Goal: Task Accomplishment & Management: Manage account settings

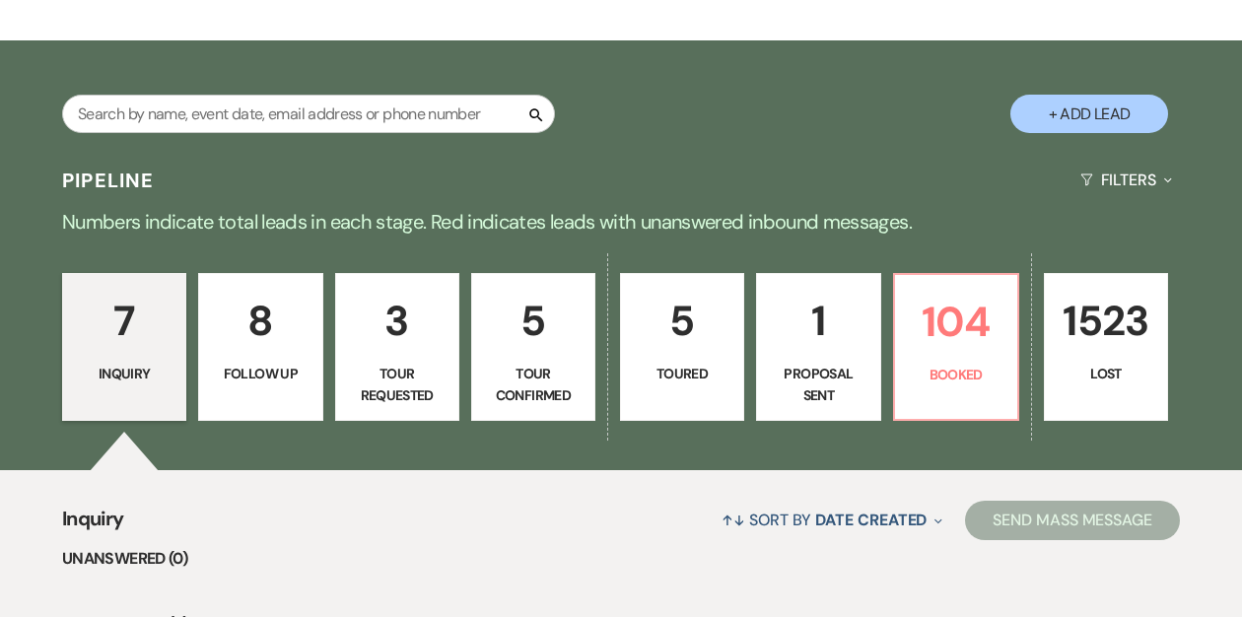
scroll to position [293, 0]
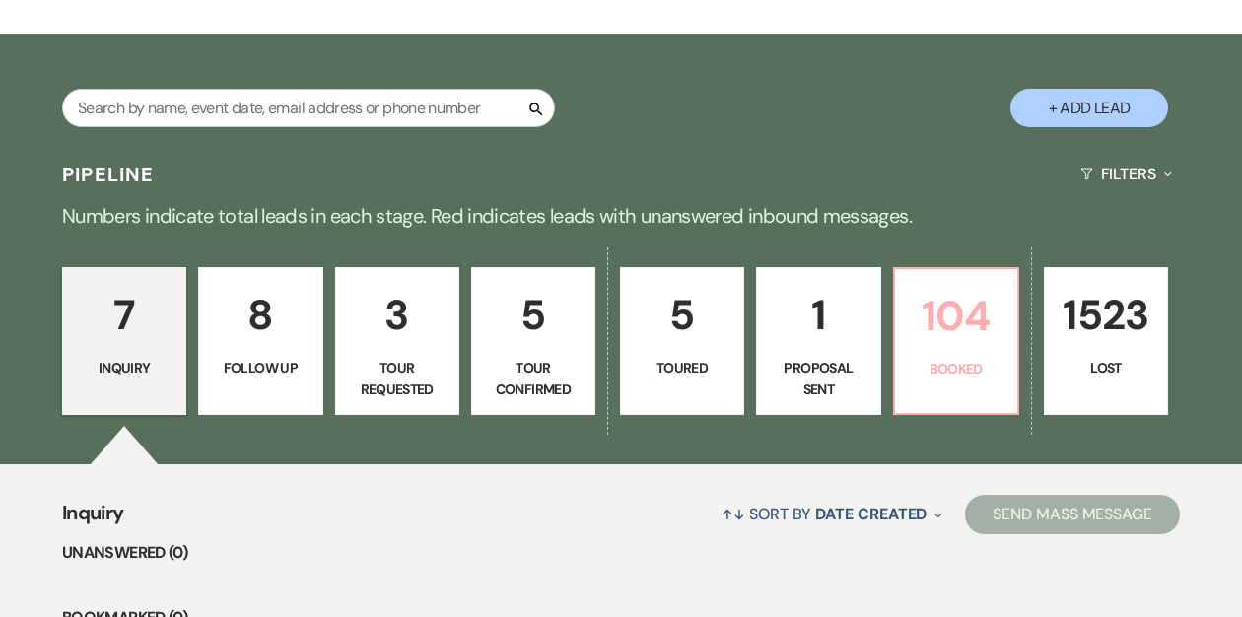
click at [952, 346] on p "104" at bounding box center [956, 316] width 99 height 66
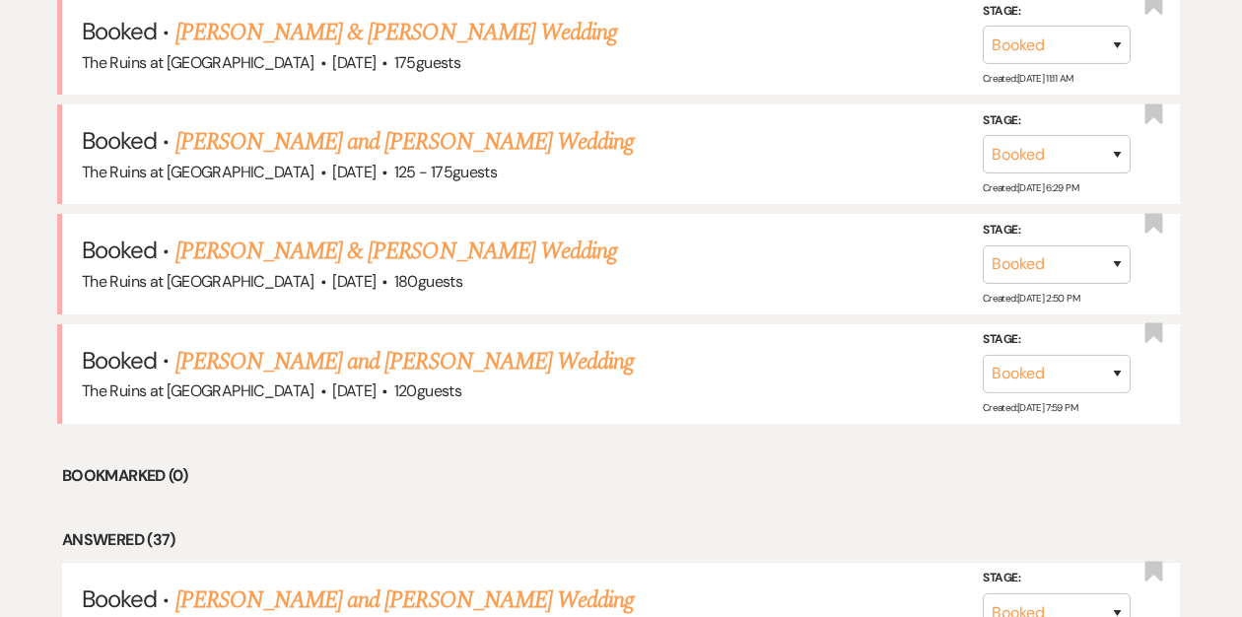
scroll to position [874, 0]
click at [350, 249] on link "Casey Hunter & Ricky Berman's Wedding" at bounding box center [396, 250] width 442 height 35
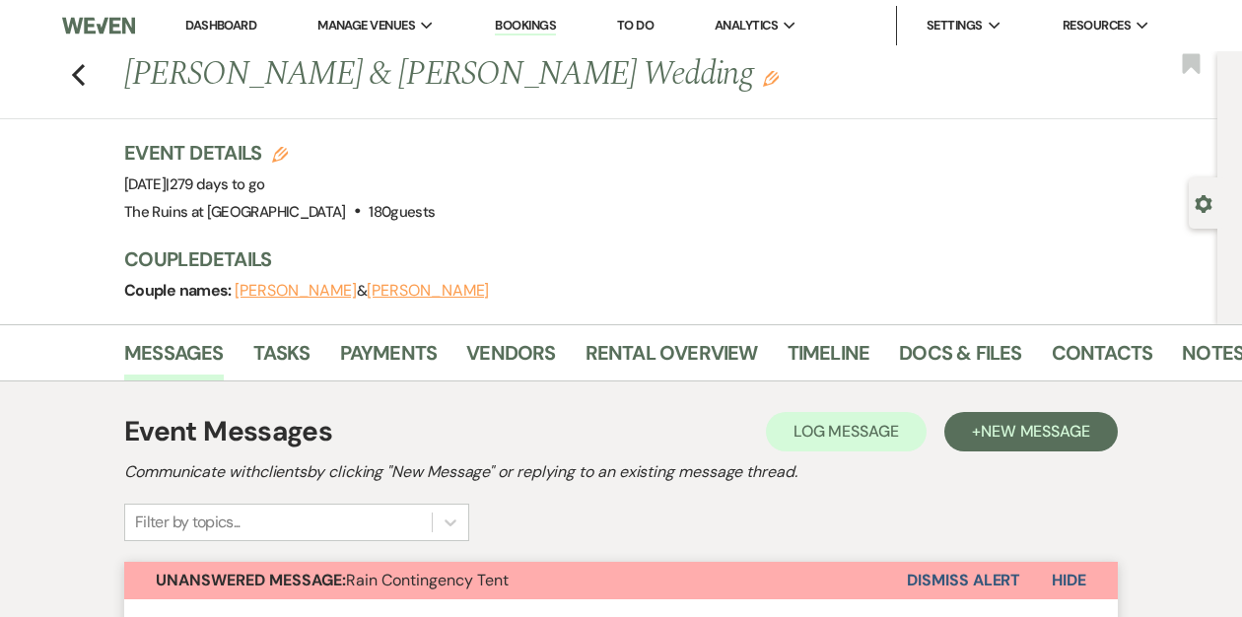
click at [975, 582] on button "Dismiss Alert" at bounding box center [963, 580] width 113 height 37
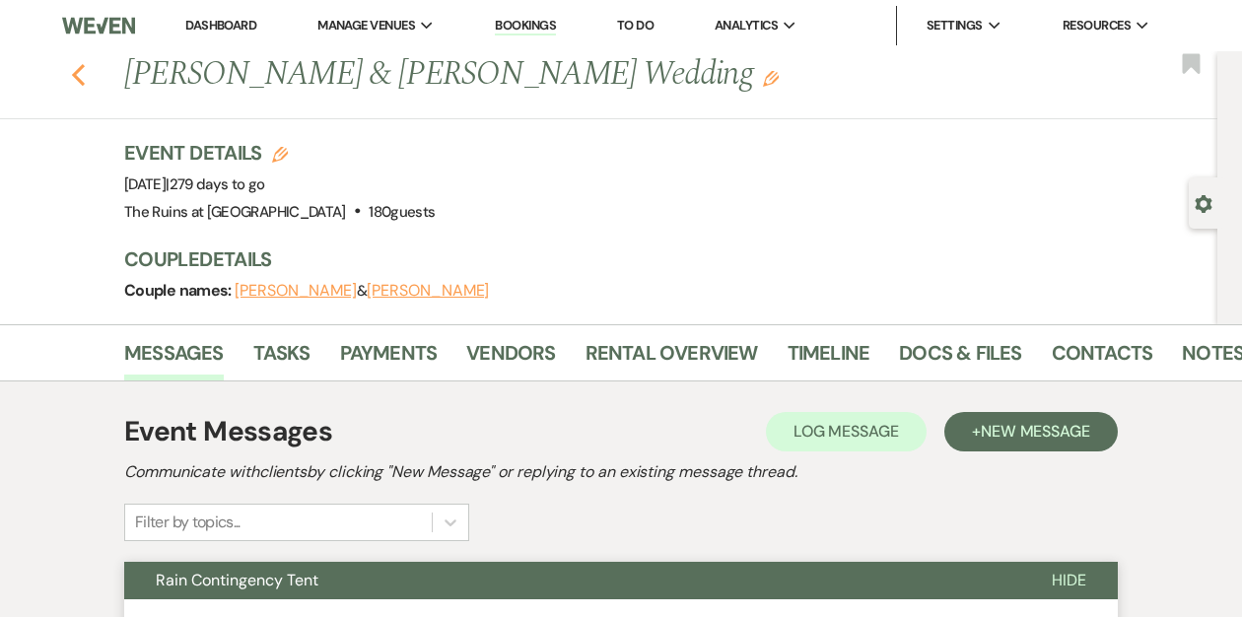
click at [79, 68] on use "button" at bounding box center [78, 75] width 13 height 22
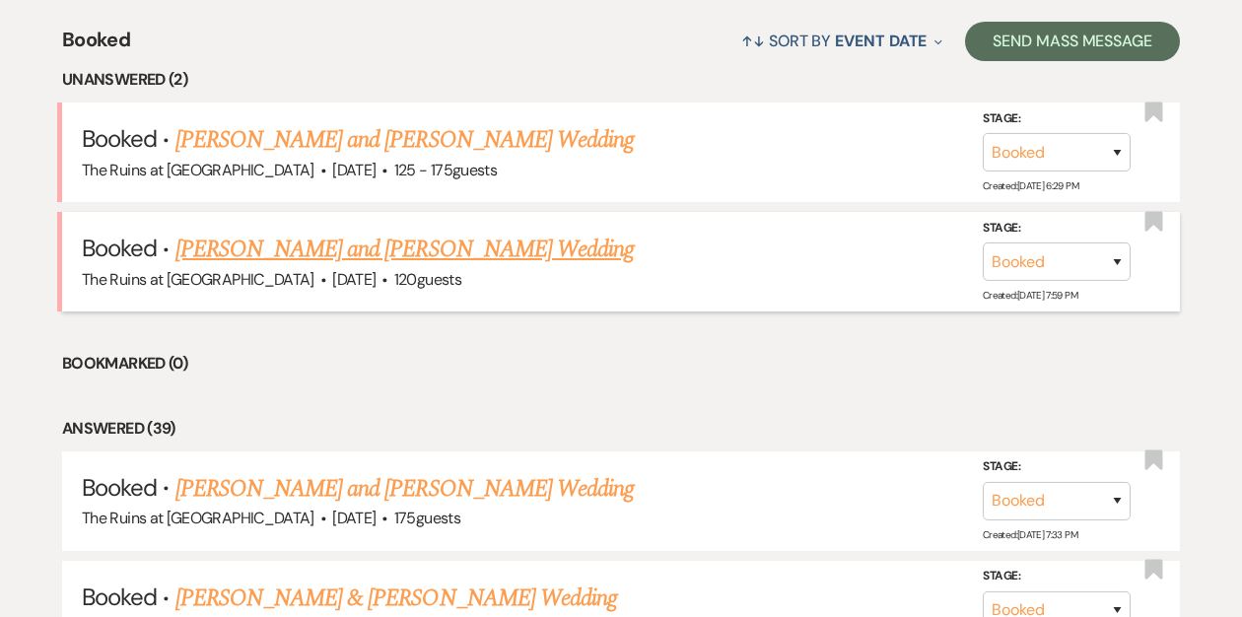
scroll to position [716, 0]
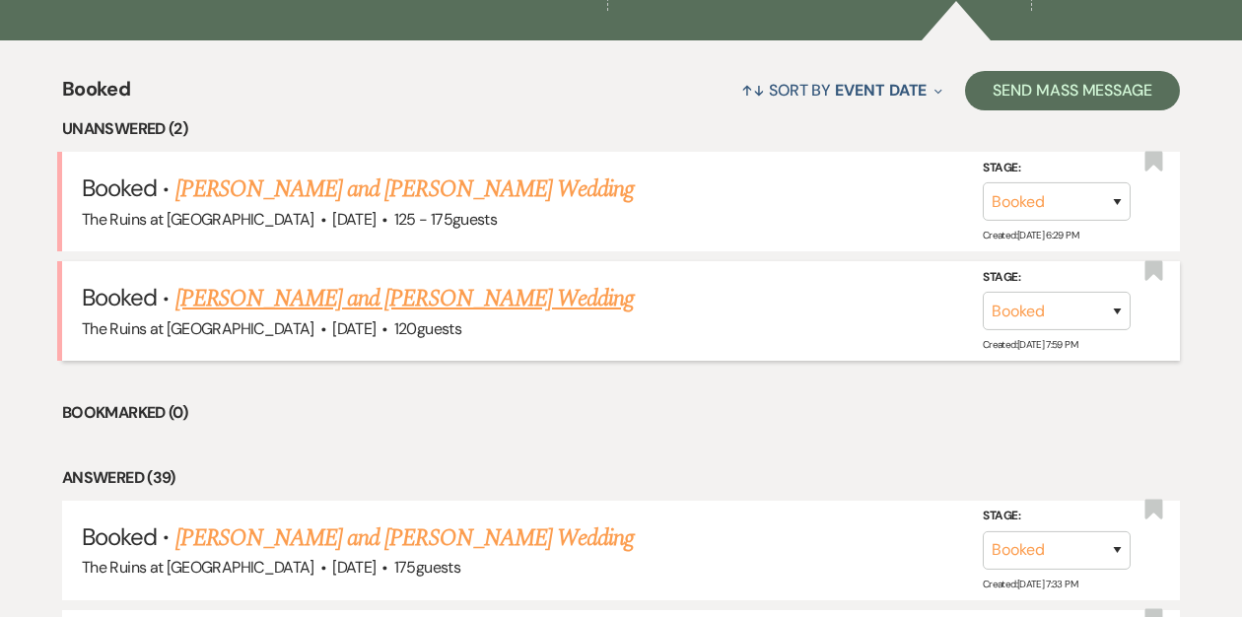
click at [323, 295] on link "Veronica Thompson and Steve Katz's Wedding" at bounding box center [404, 298] width 459 height 35
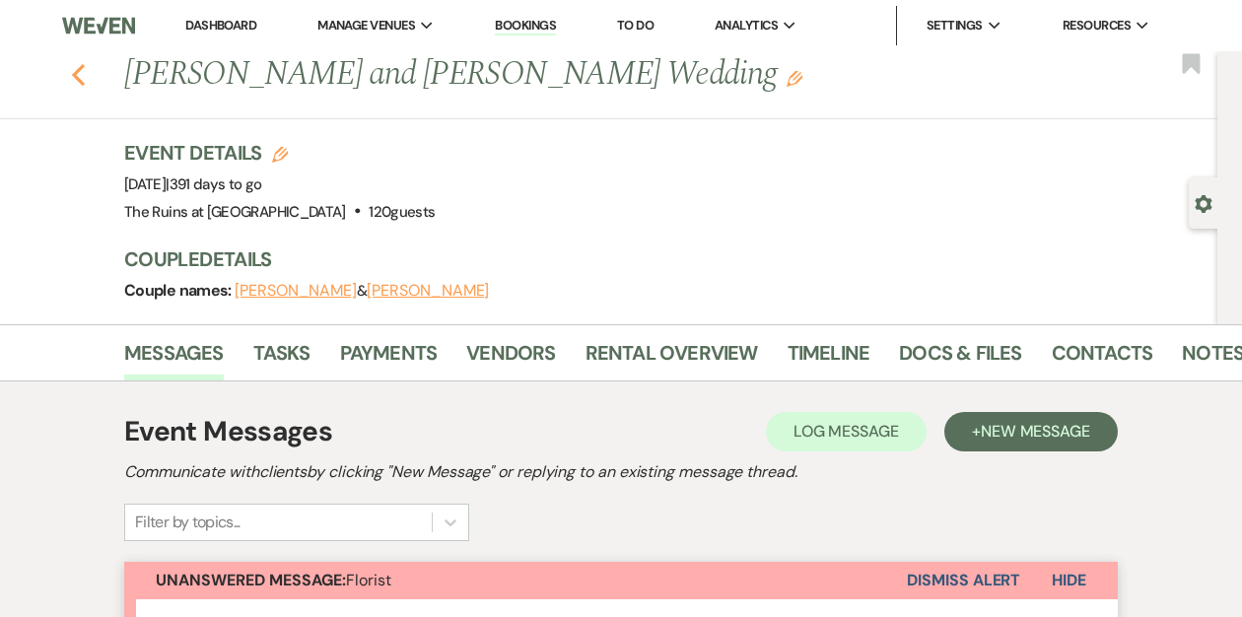
click at [84, 78] on icon "Previous" at bounding box center [78, 75] width 15 height 24
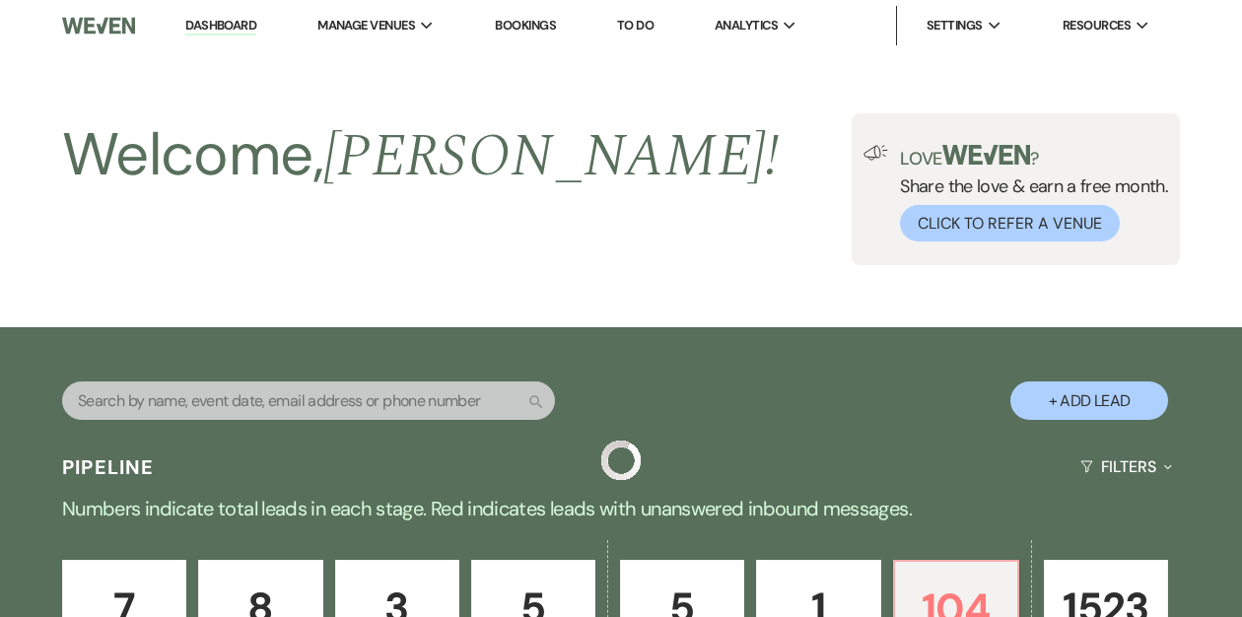
scroll to position [716, 0]
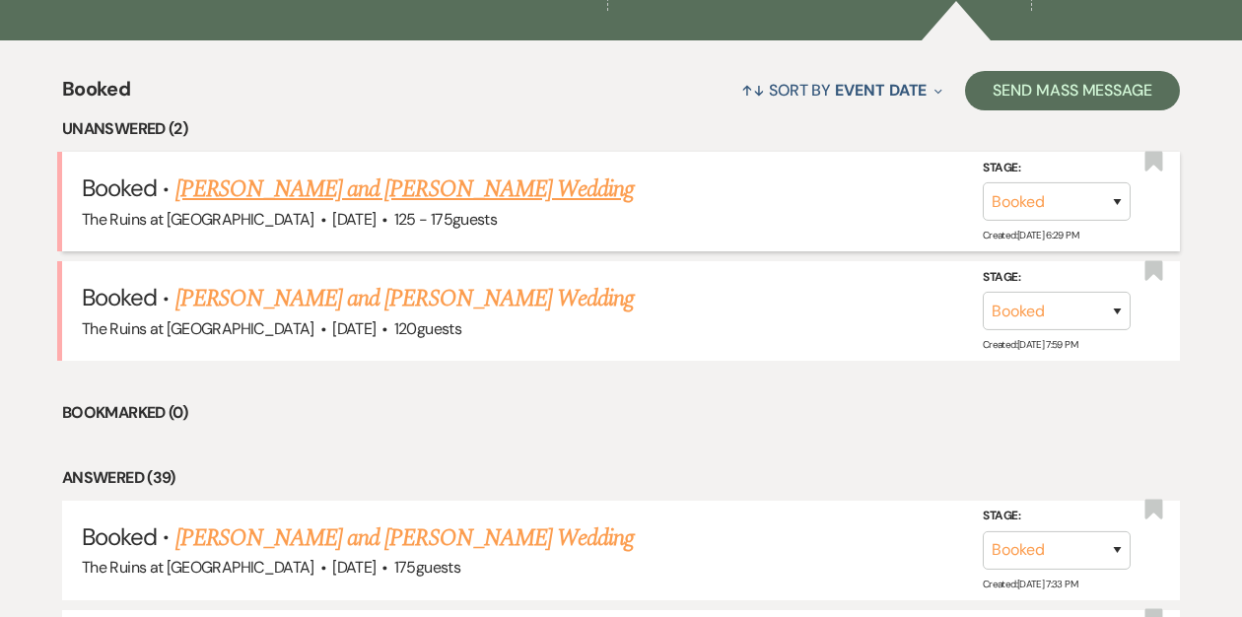
click at [292, 186] on link "Hannah Kramer and Keith Larsen's Wedding" at bounding box center [404, 188] width 459 height 35
